Goal: Task Accomplishment & Management: Manage account settings

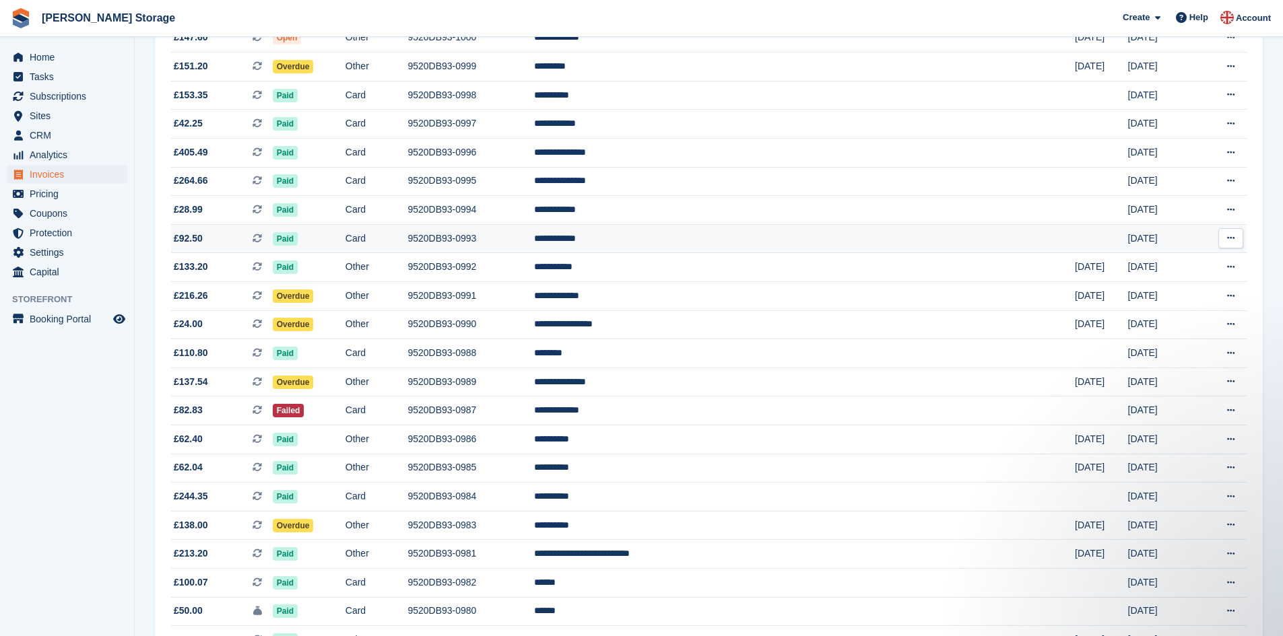
click at [534, 238] on td "9520DB93-0993" at bounding box center [470, 238] width 127 height 29
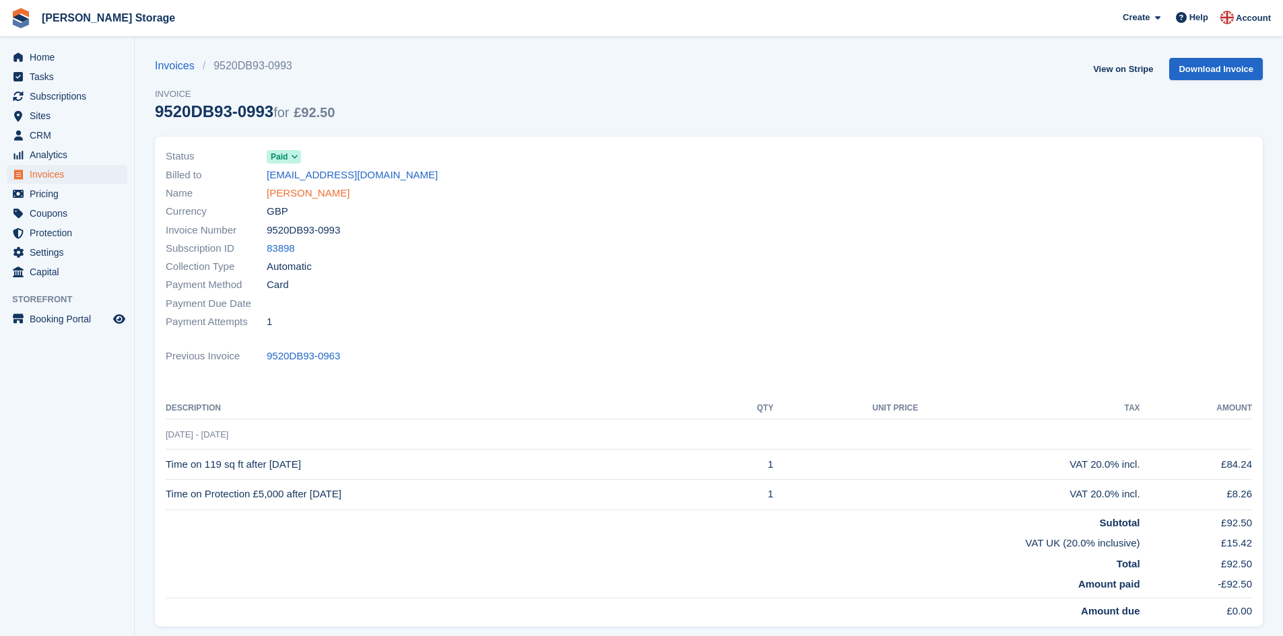
click at [310, 193] on link "[PERSON_NAME]" at bounding box center [308, 193] width 83 height 15
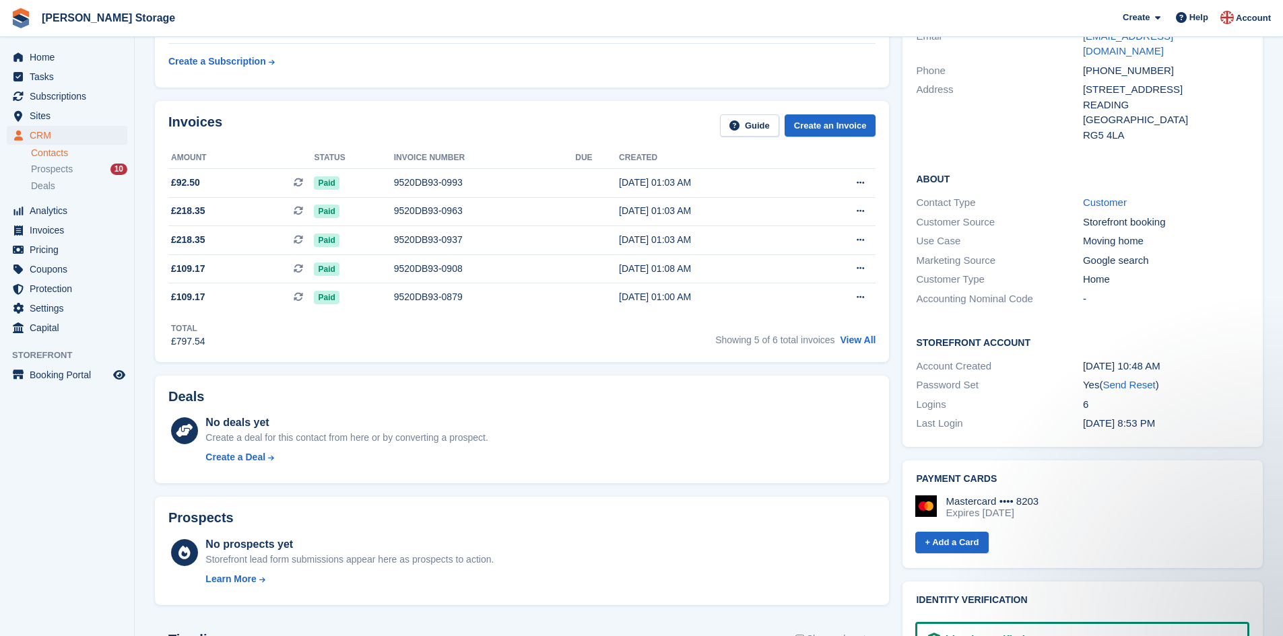
scroll to position [168, 0]
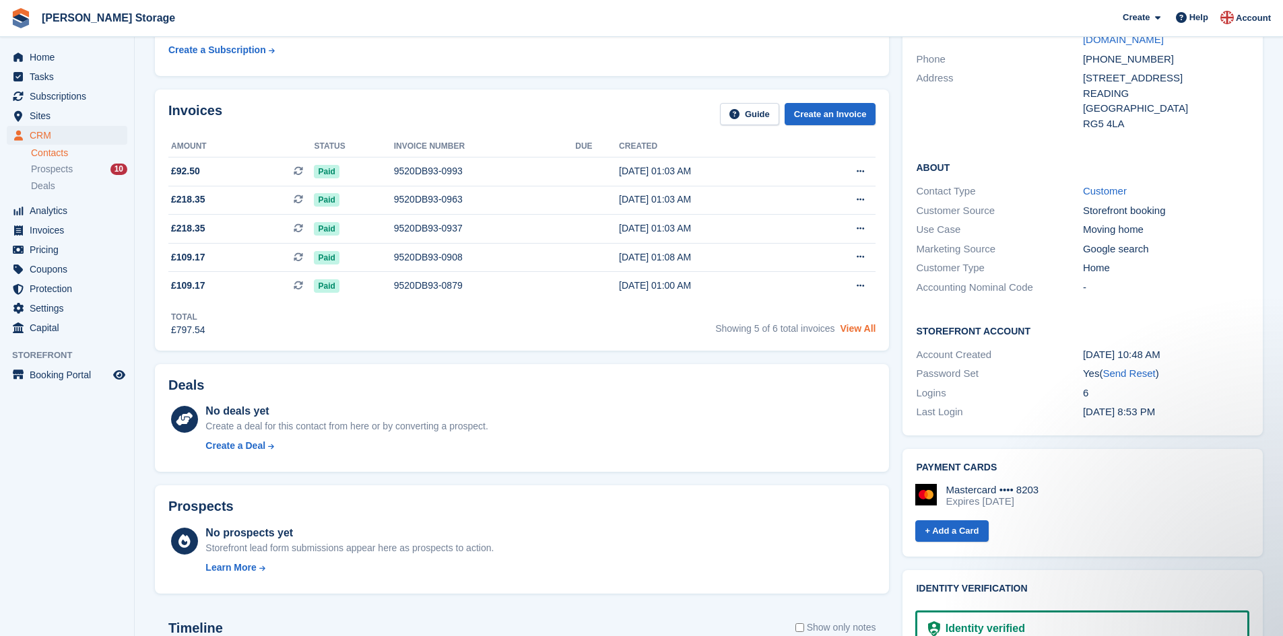
click at [869, 329] on link "View All" at bounding box center [858, 328] width 36 height 11
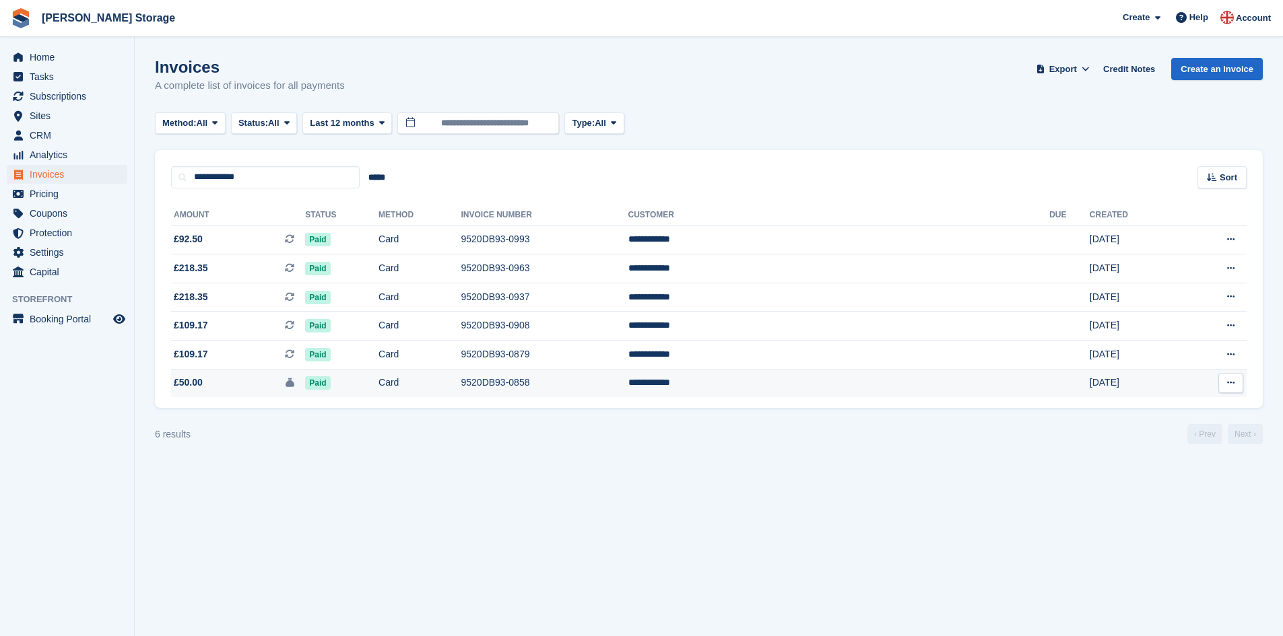
click at [461, 380] on td "Card" at bounding box center [419, 383] width 82 height 28
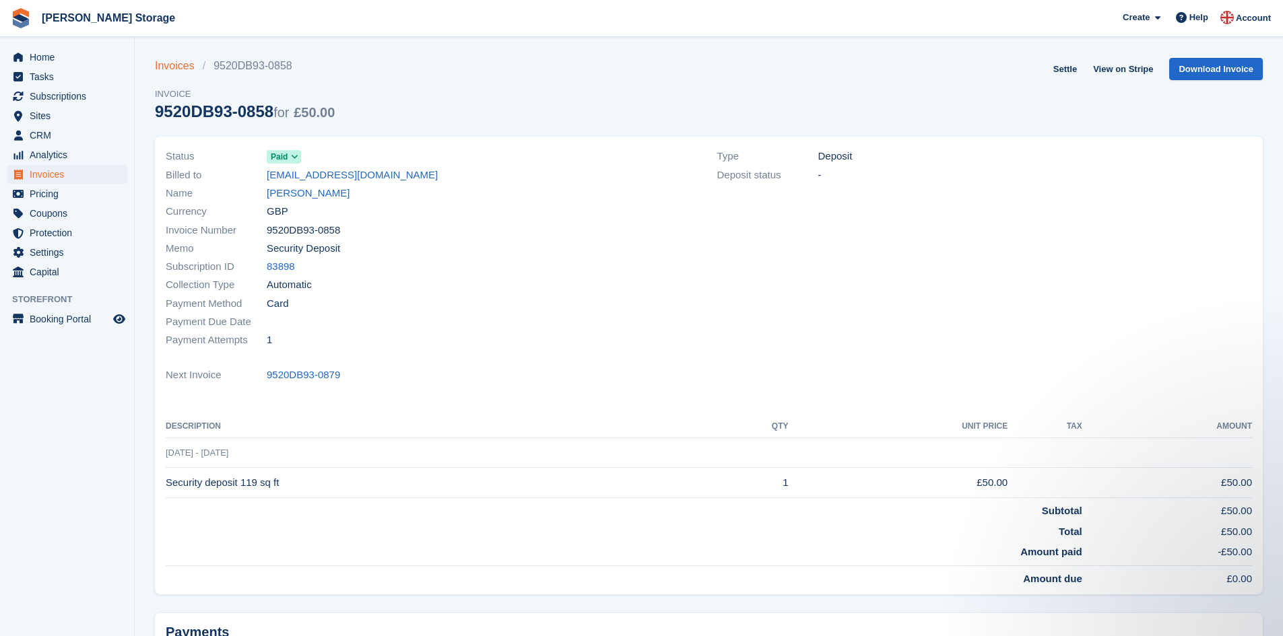
click at [164, 67] on link "Invoices" at bounding box center [179, 66] width 48 height 16
click at [308, 192] on link "[PERSON_NAME]" at bounding box center [308, 193] width 83 height 15
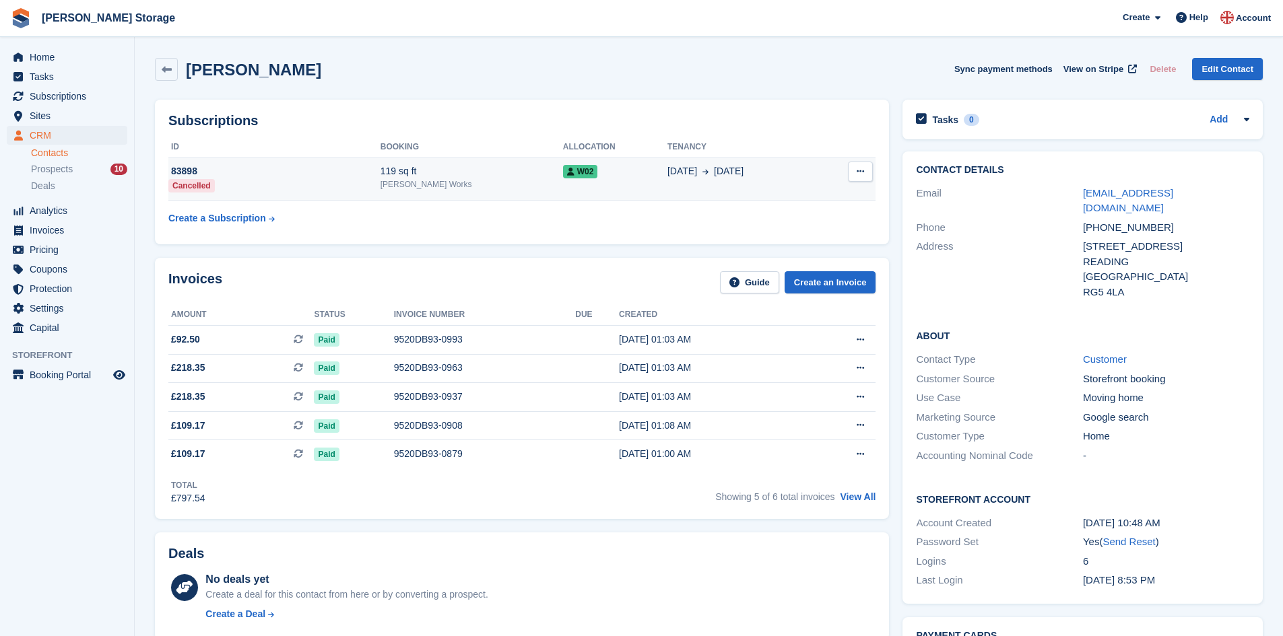
click at [865, 172] on button at bounding box center [860, 172] width 25 height 20
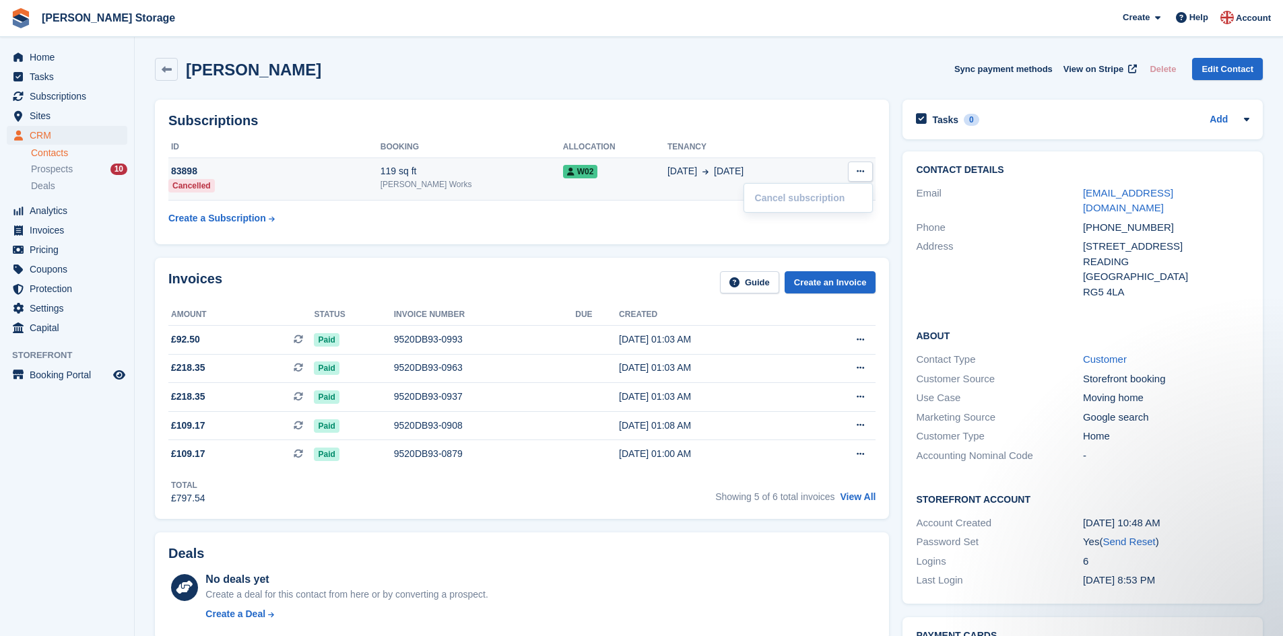
click at [865, 172] on button at bounding box center [860, 172] width 25 height 20
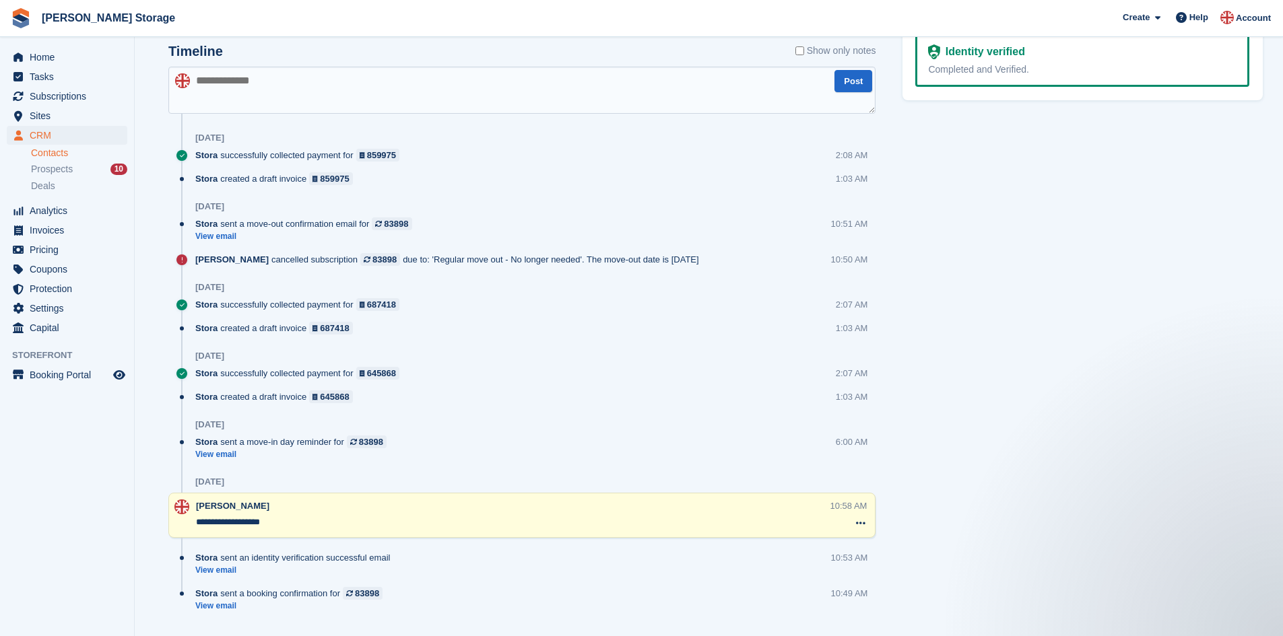
scroll to position [749, 0]
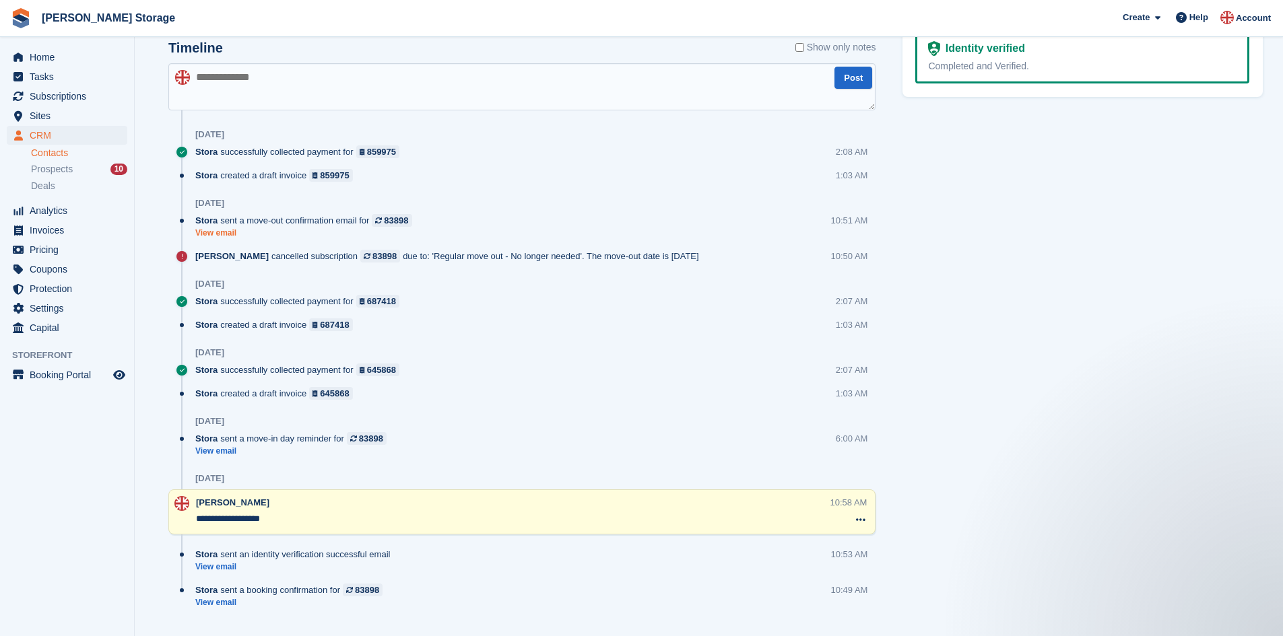
click at [226, 232] on link "View email" at bounding box center [307, 233] width 224 height 11
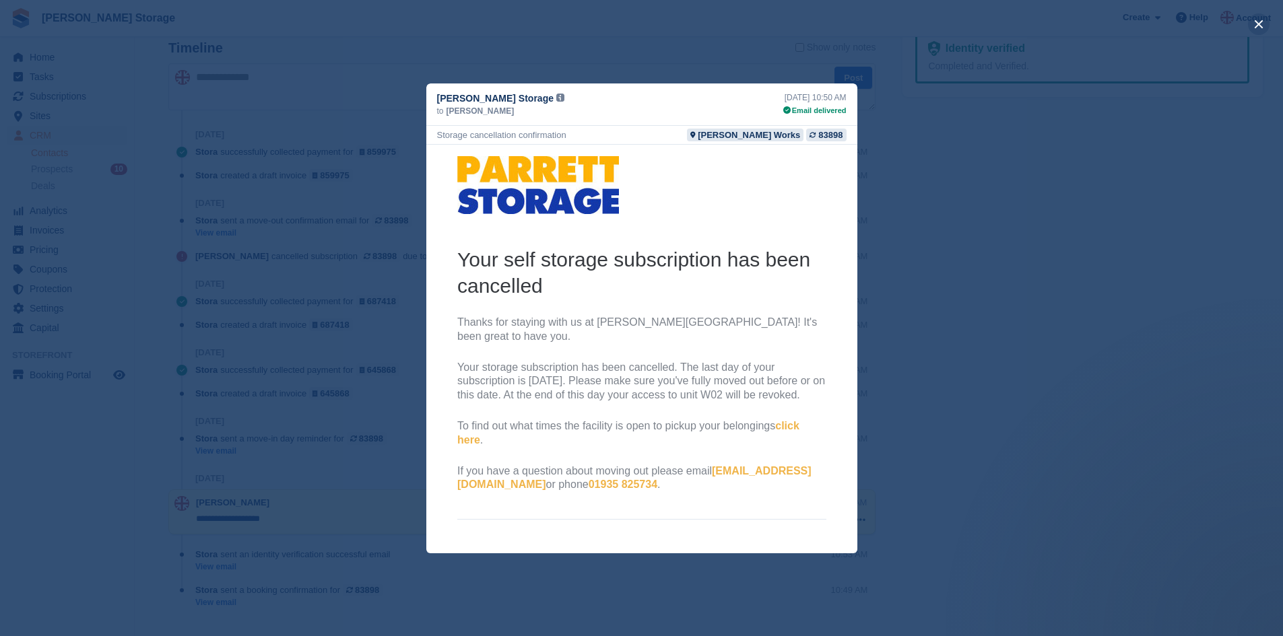
click at [1262, 25] on button "close" at bounding box center [1259, 24] width 22 height 22
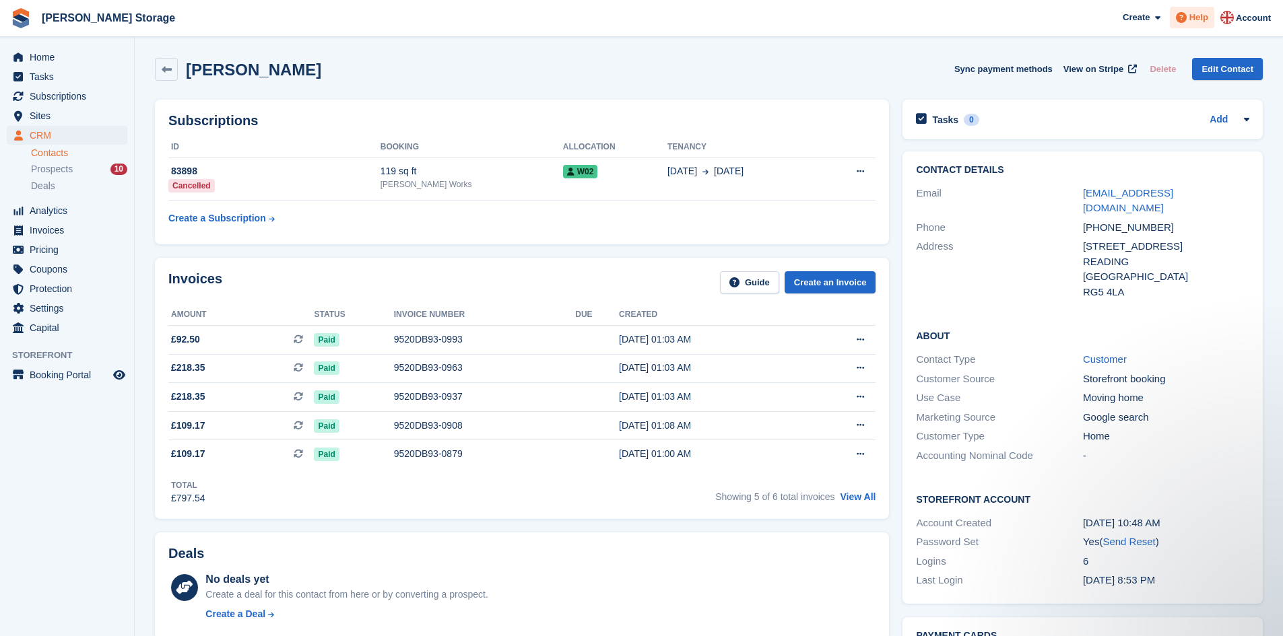
click at [1197, 18] on span "Help" at bounding box center [1198, 17] width 19 height 13
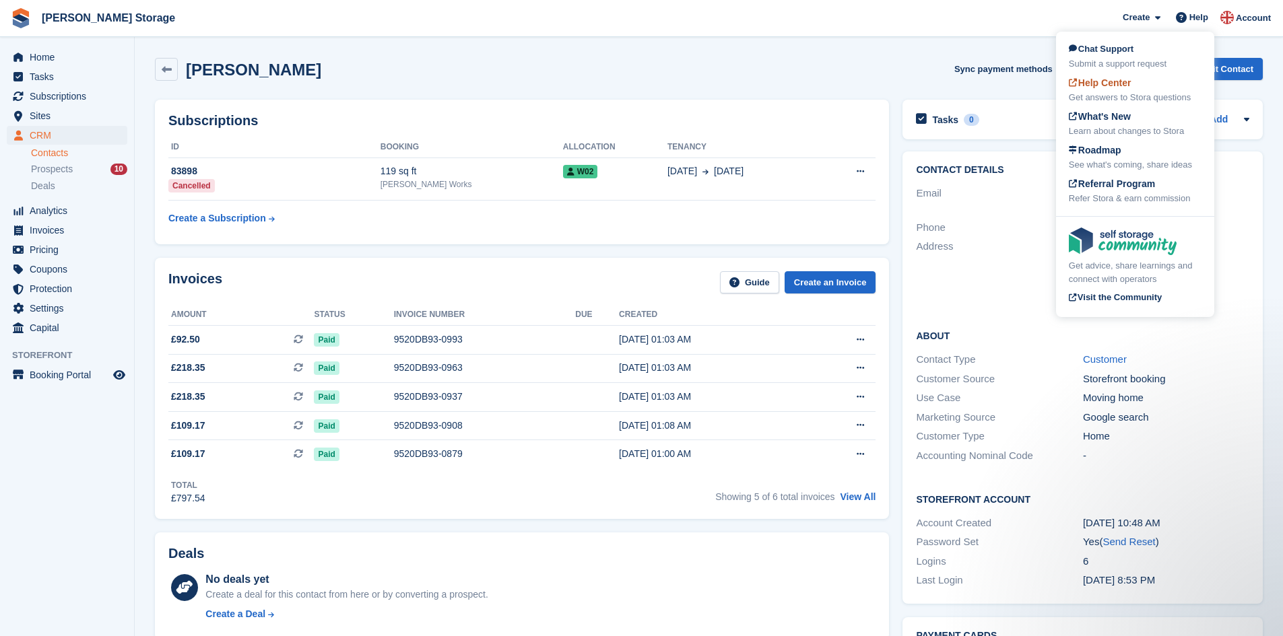
click at [1109, 87] on span "Help Center" at bounding box center [1100, 82] width 63 height 11
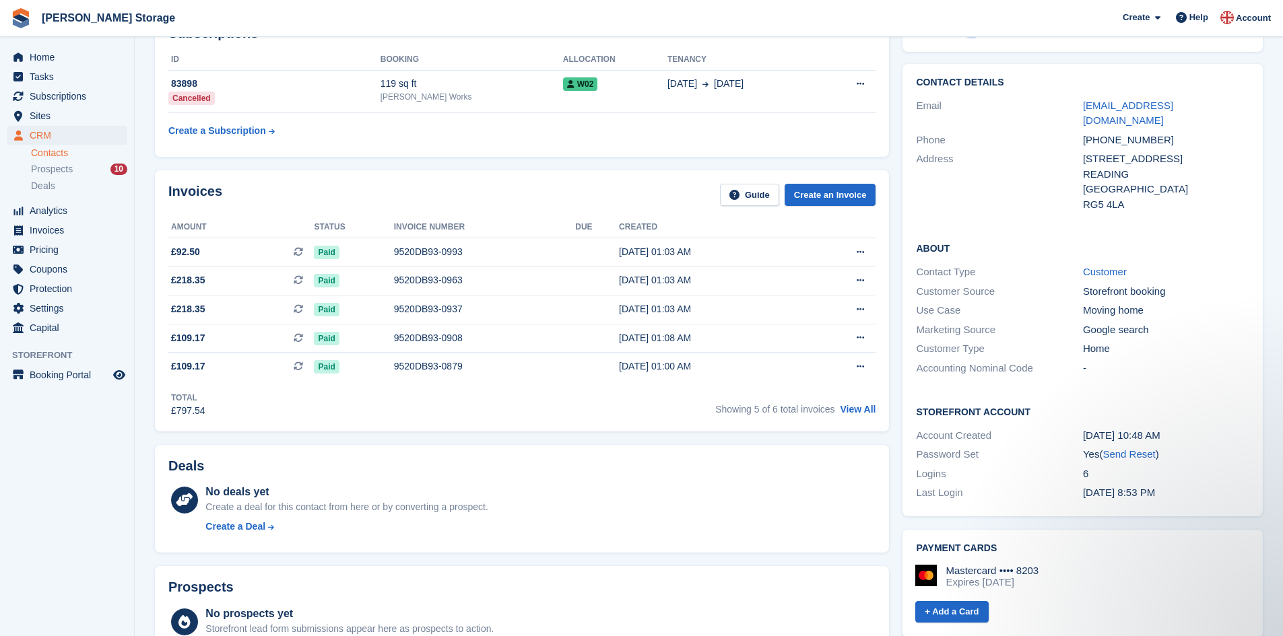
scroll to position [135, 0]
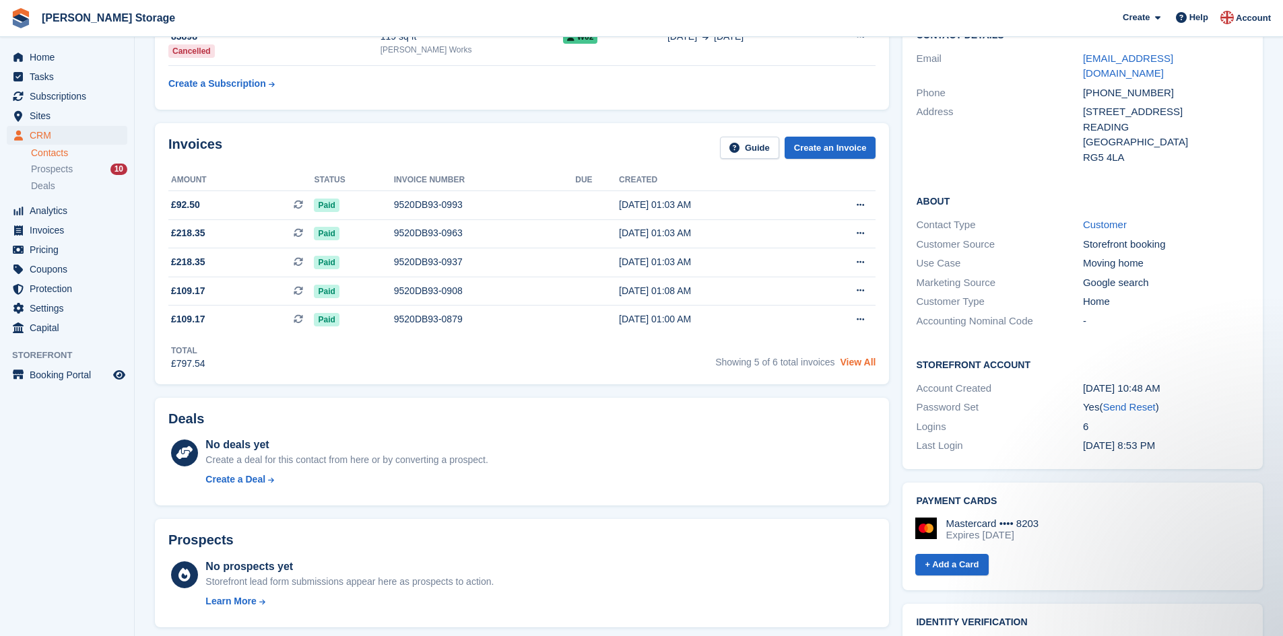
click at [871, 365] on link "View All" at bounding box center [858, 362] width 36 height 11
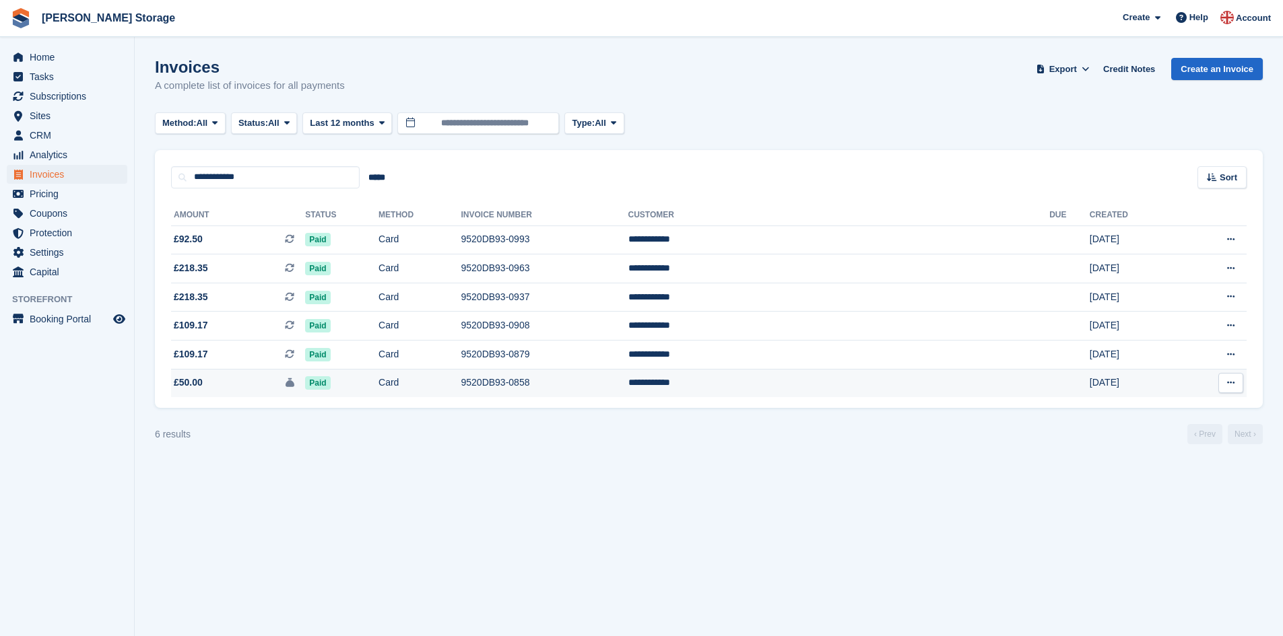
click at [378, 386] on td "Paid" at bounding box center [341, 383] width 73 height 28
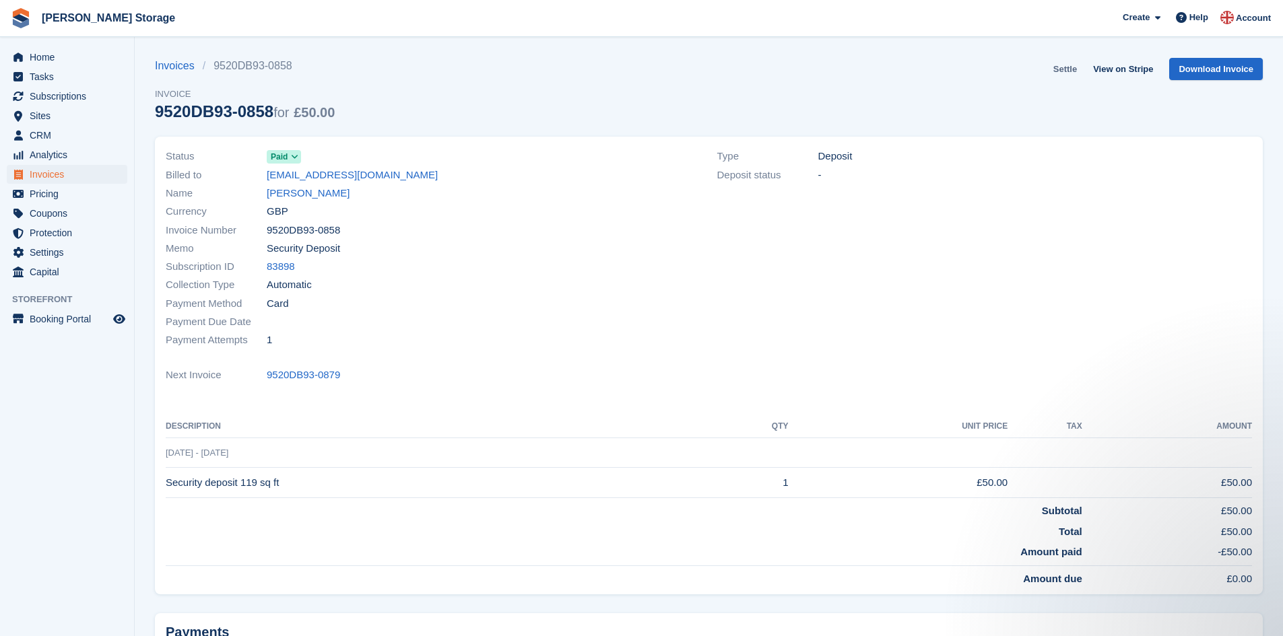
click at [1071, 69] on link "Settle" at bounding box center [1065, 69] width 34 height 22
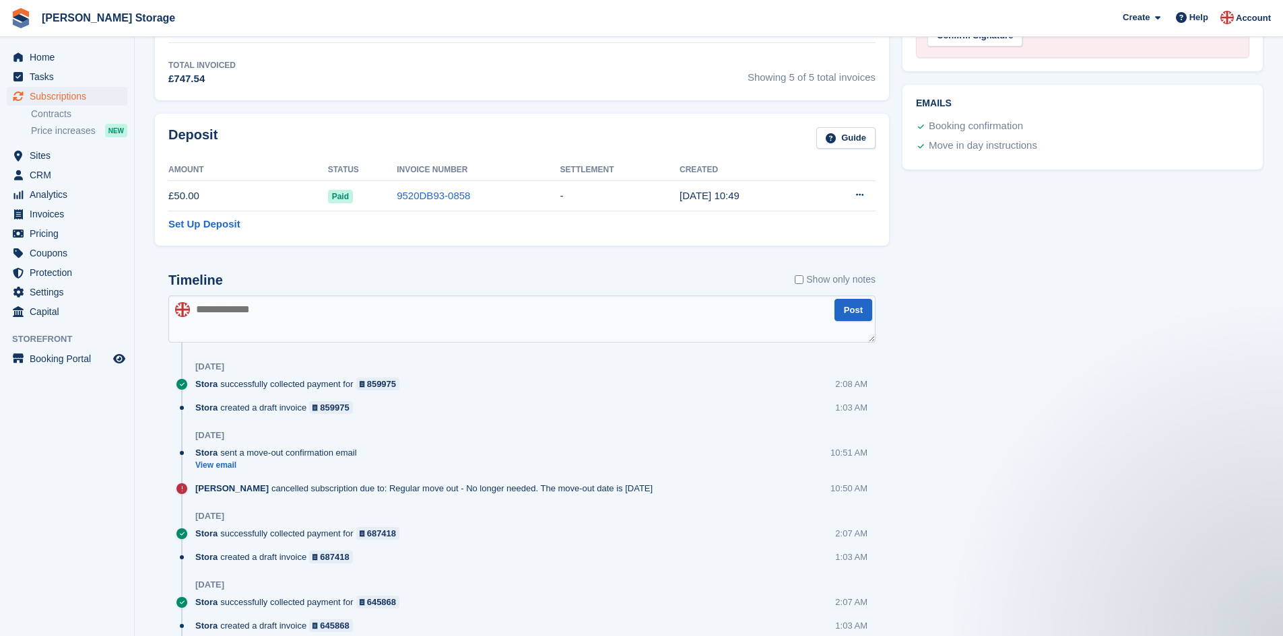
scroll to position [640, 0]
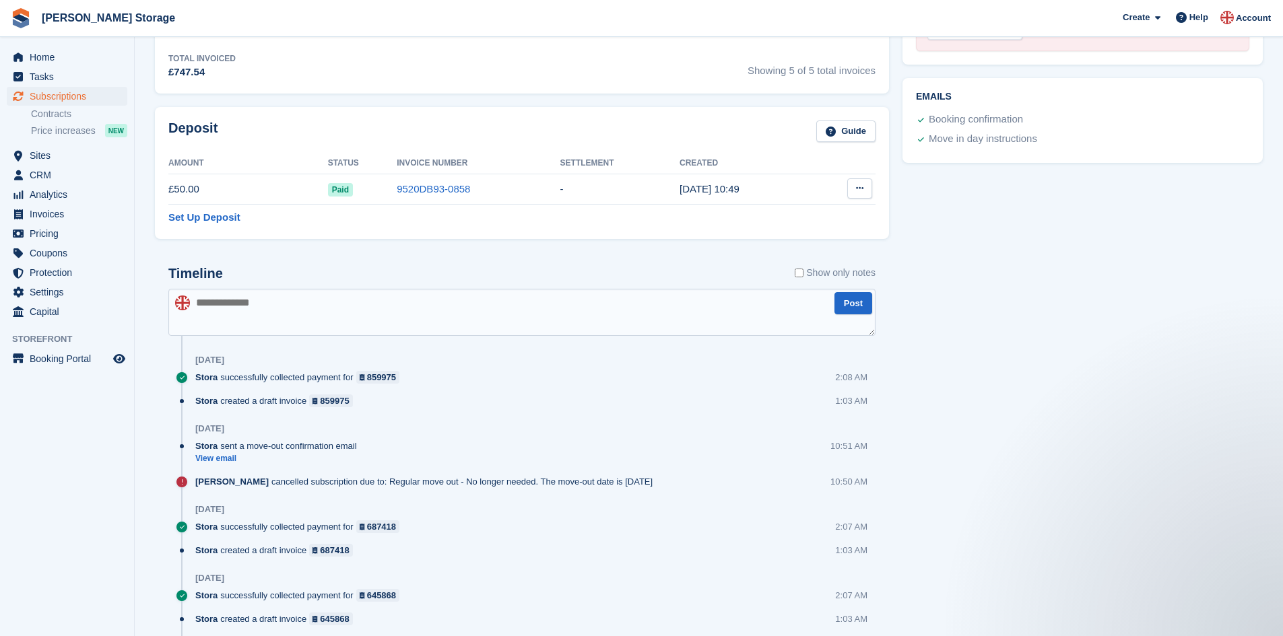
click at [859, 189] on icon at bounding box center [859, 188] width 7 height 9
click at [805, 216] on p "Settle deposit" at bounding box center [807, 215] width 117 height 18
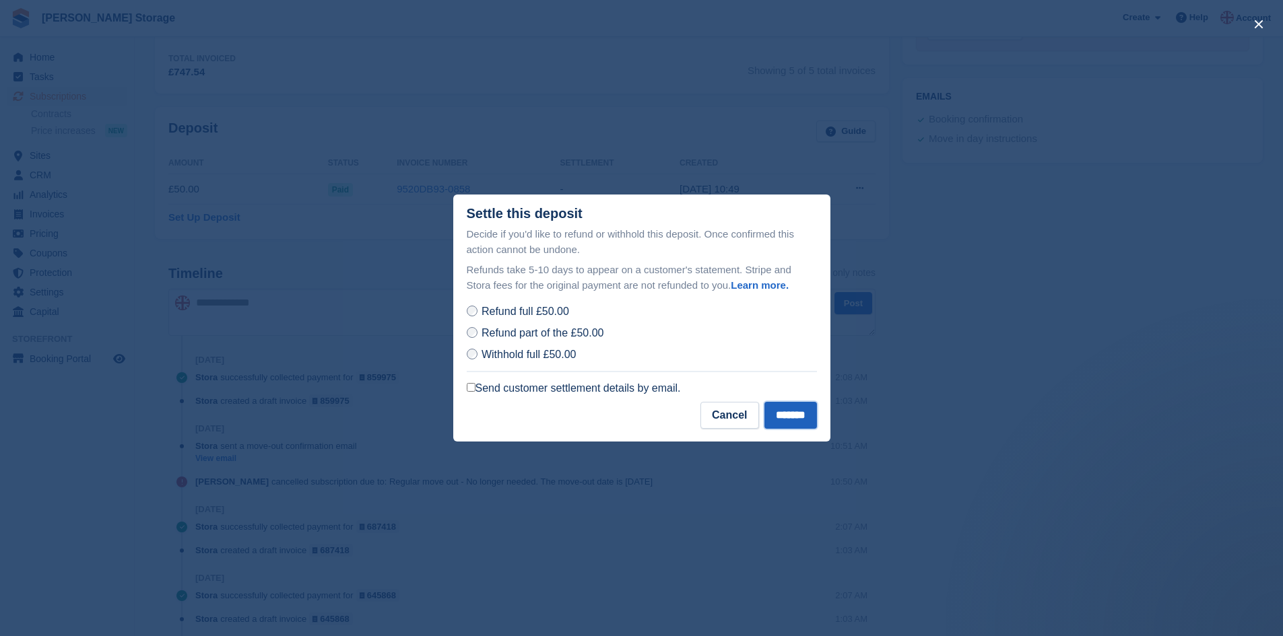
click at [778, 413] on input "*******" at bounding box center [790, 415] width 53 height 27
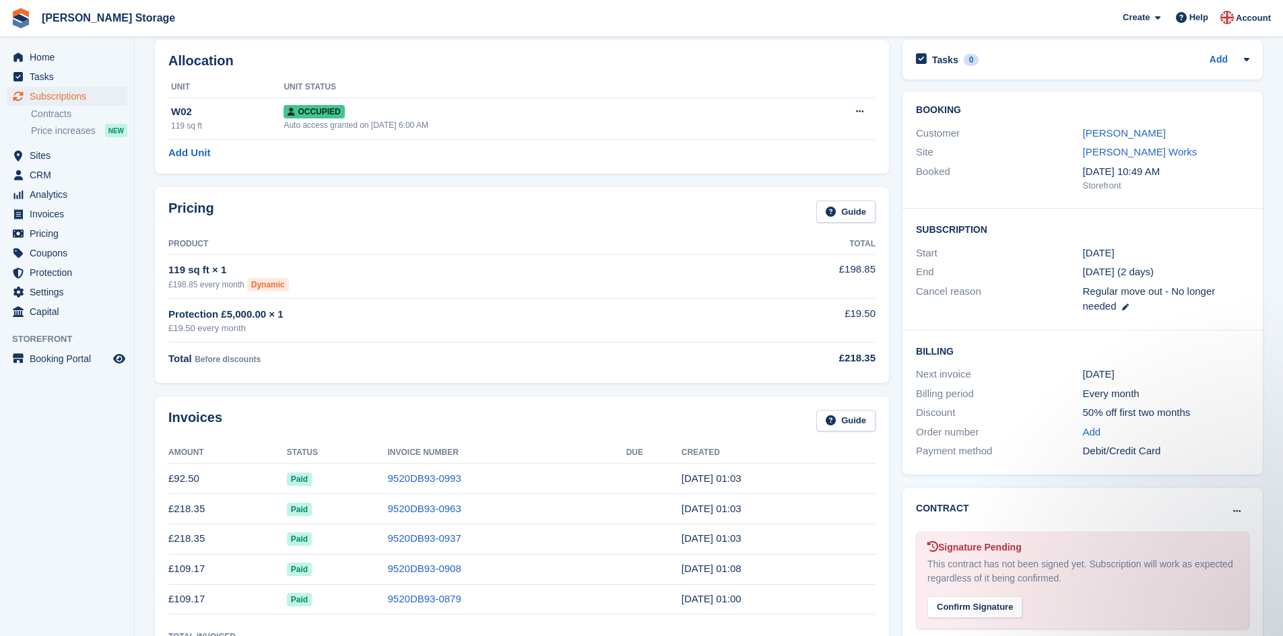
scroll to position [67, 0]
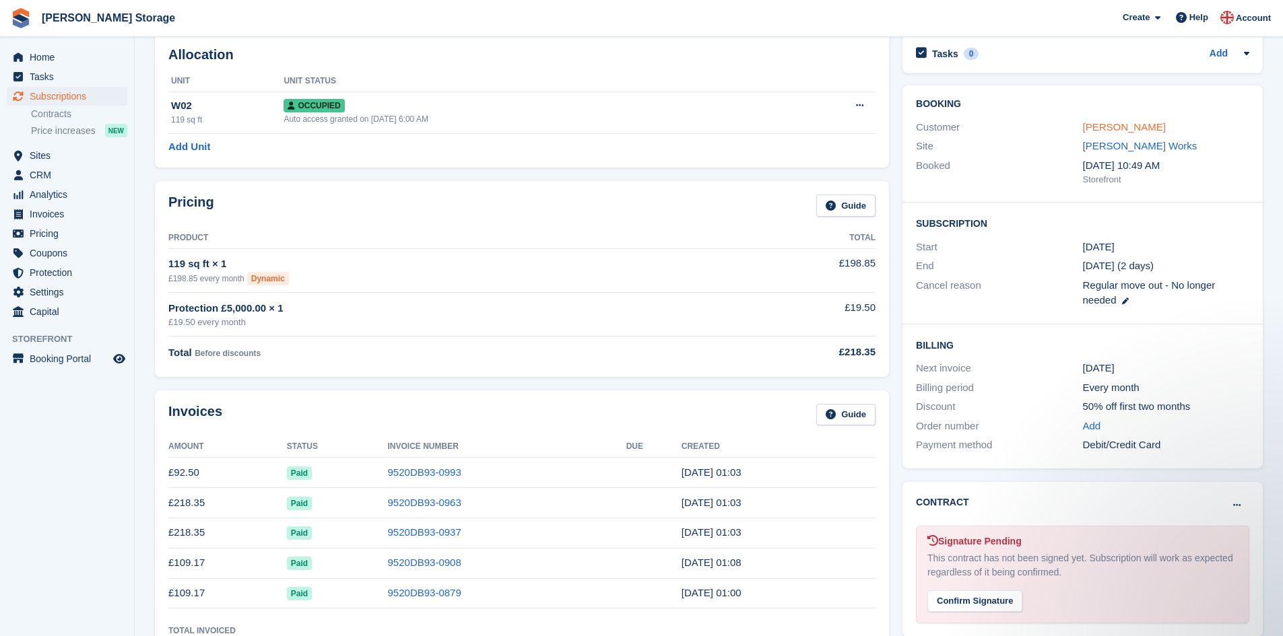
click at [1121, 125] on link "[PERSON_NAME]" at bounding box center [1124, 126] width 83 height 11
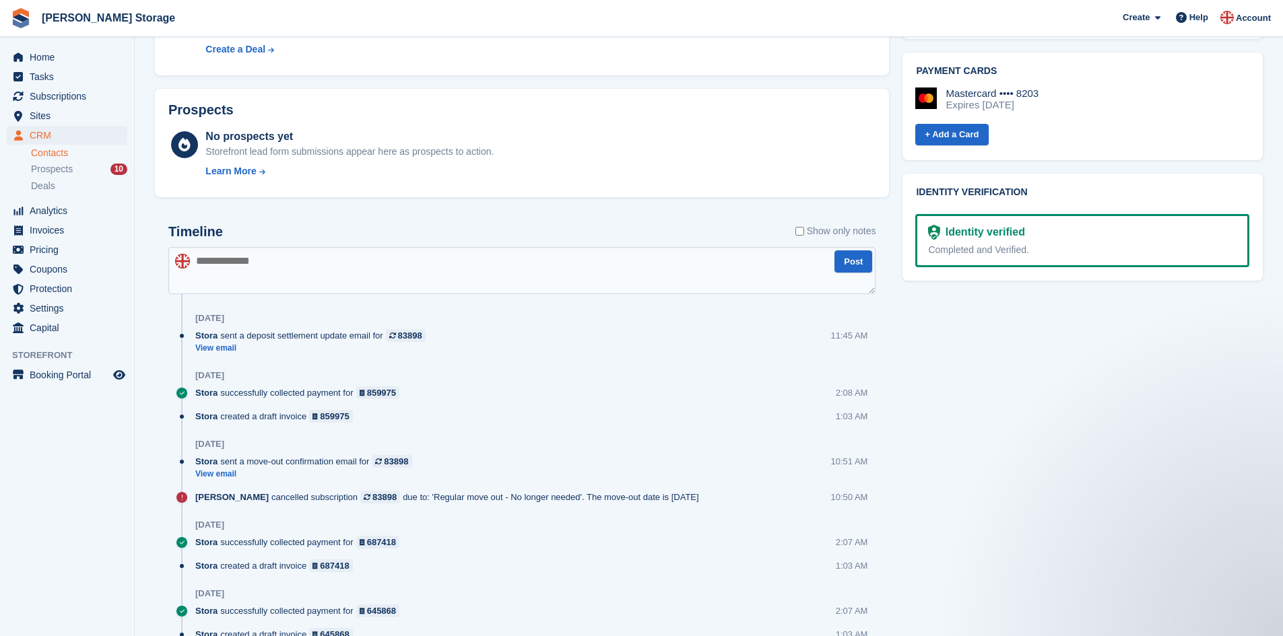
scroll to position [591, 0]
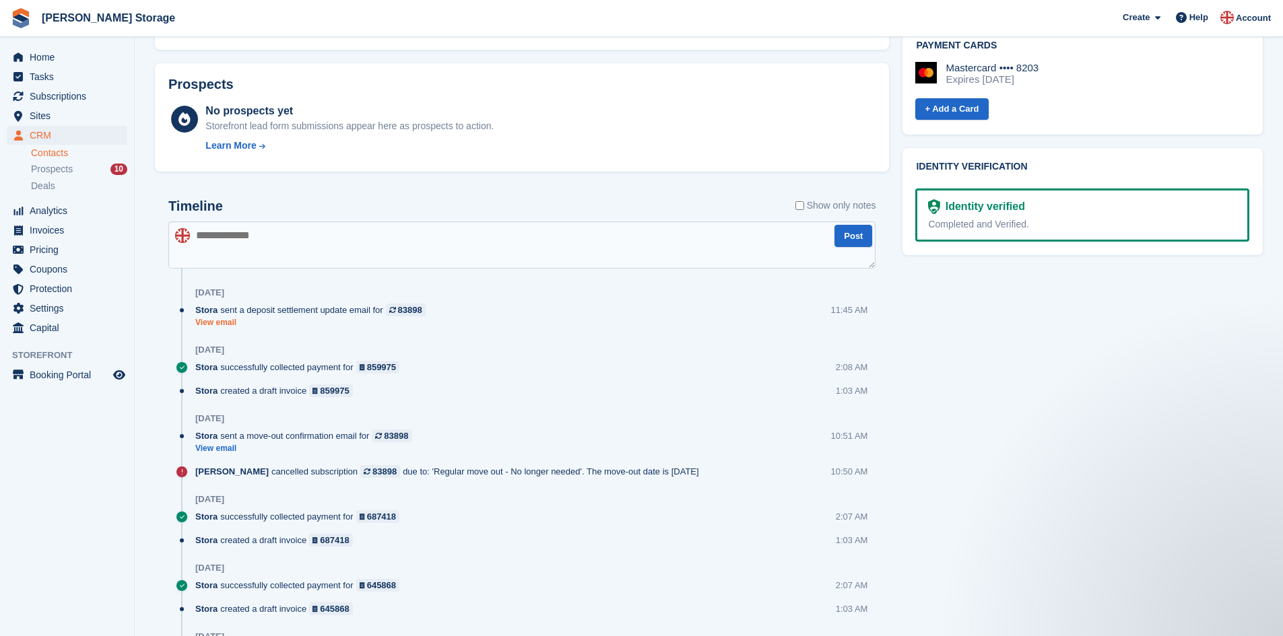
click at [226, 323] on link "View email" at bounding box center [313, 322] width 237 height 11
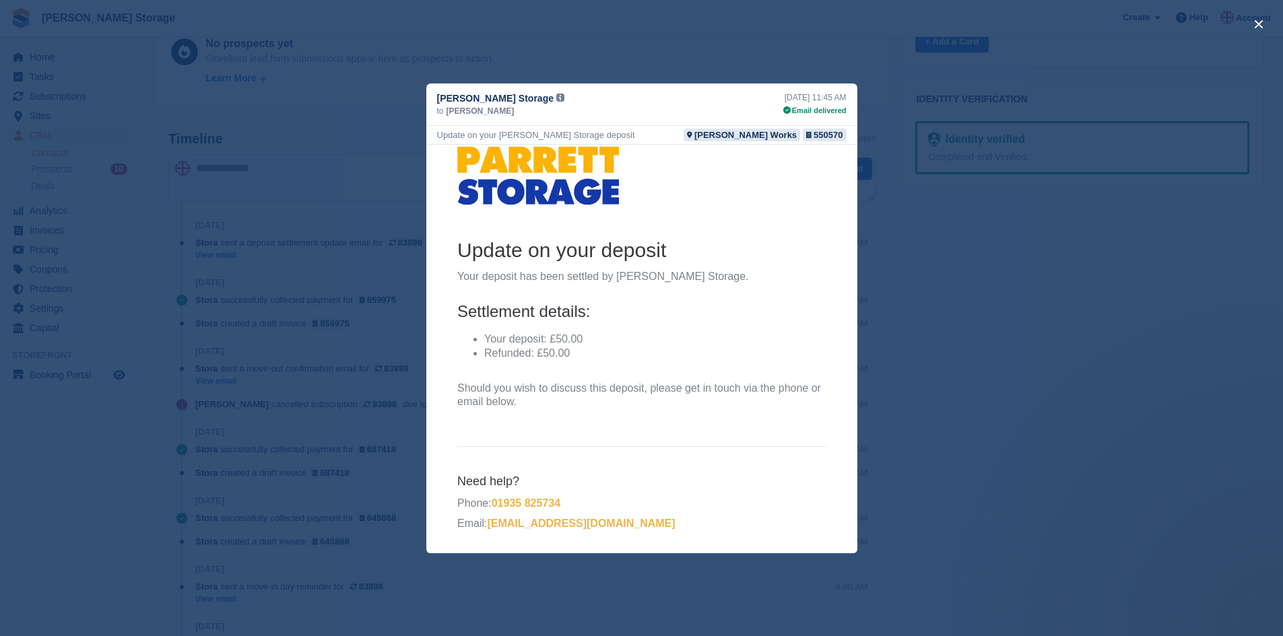
scroll to position [0, 0]
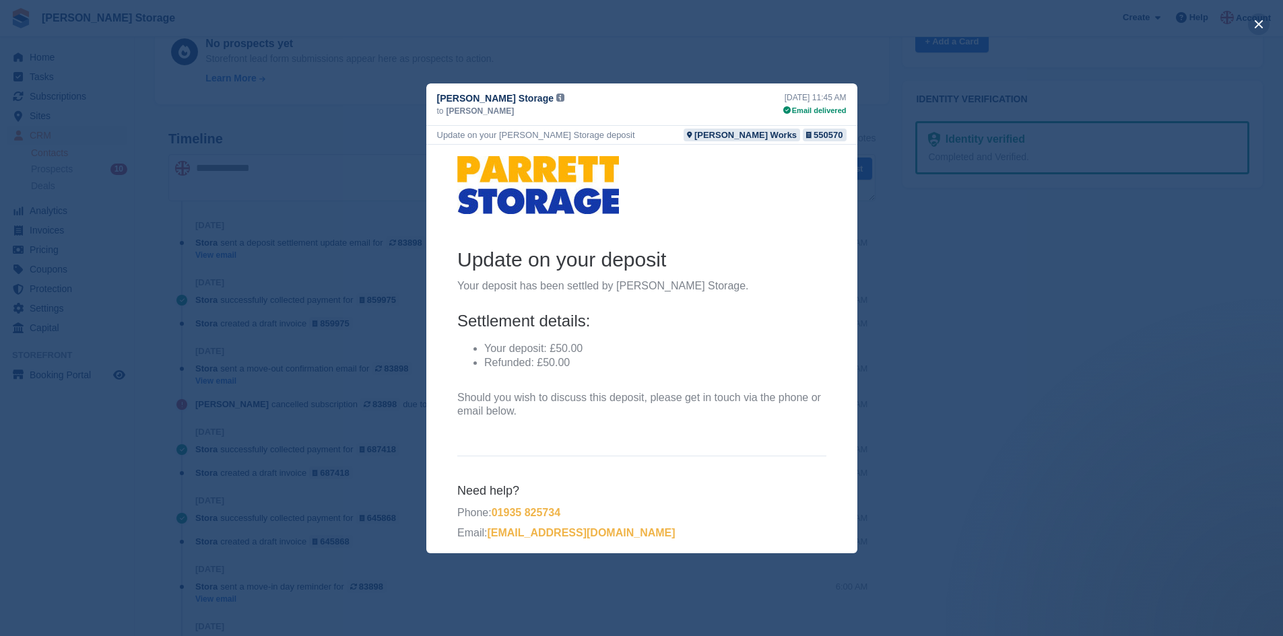
click at [1258, 22] on button "close" at bounding box center [1259, 24] width 22 height 22
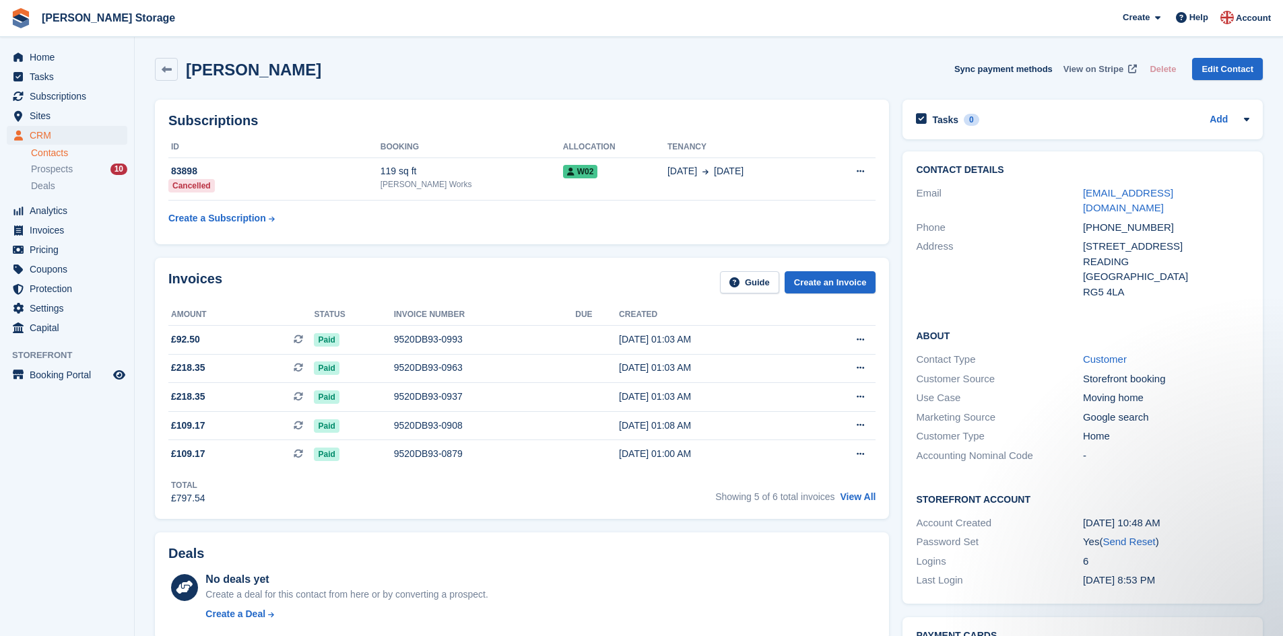
click at [1106, 69] on span "View on Stripe" at bounding box center [1093, 69] width 60 height 13
